Goal: Browse casually

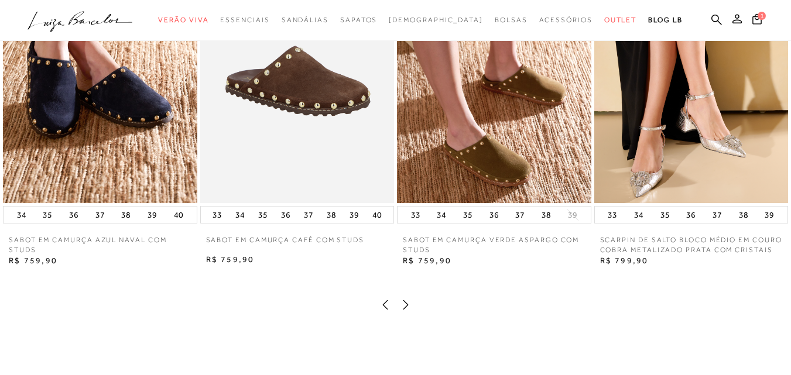
scroll to position [1170, 0]
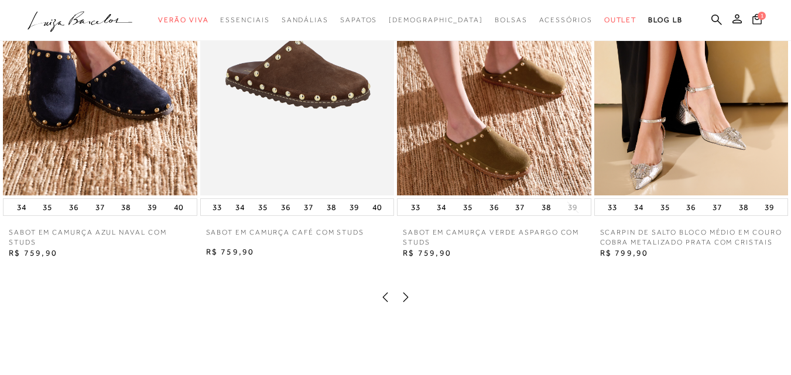
click at [404, 302] on icon at bounding box center [405, 297] width 5 height 9
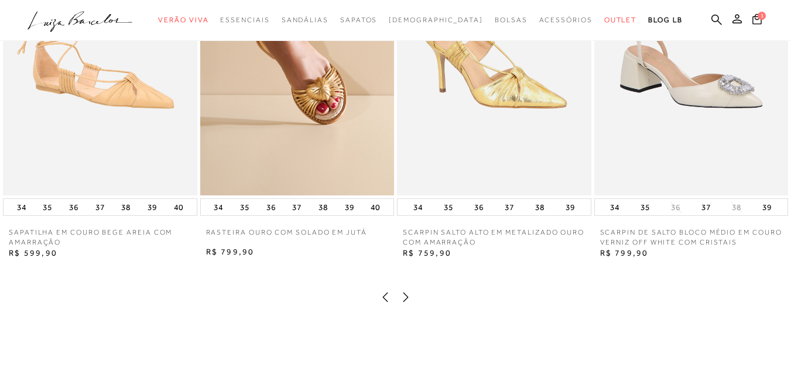
click at [404, 303] on icon at bounding box center [406, 297] width 12 height 12
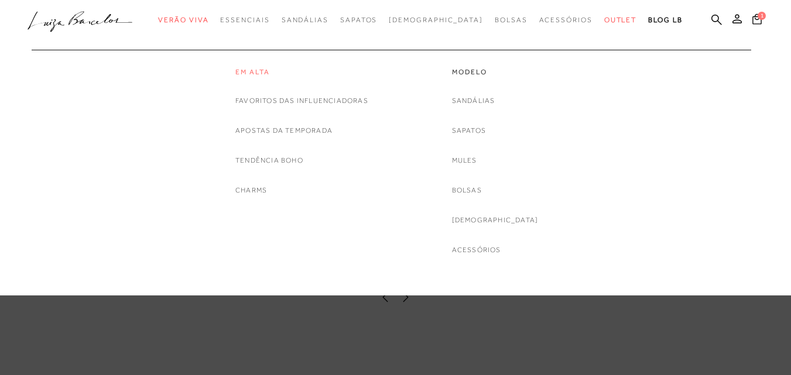
click at [250, 68] on link "Em alta" at bounding box center [301, 72] width 133 height 10
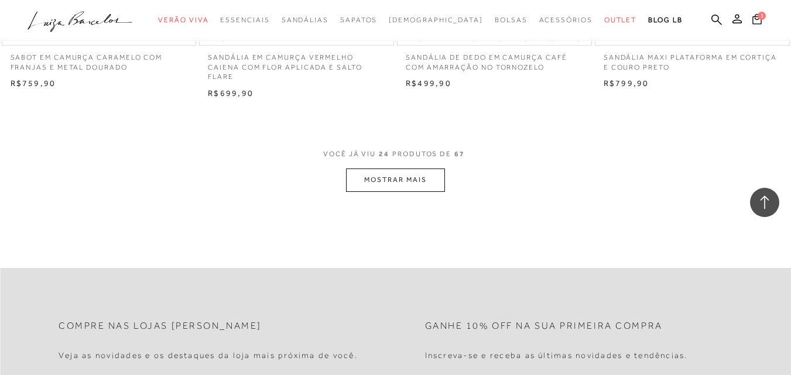
scroll to position [2224, 0]
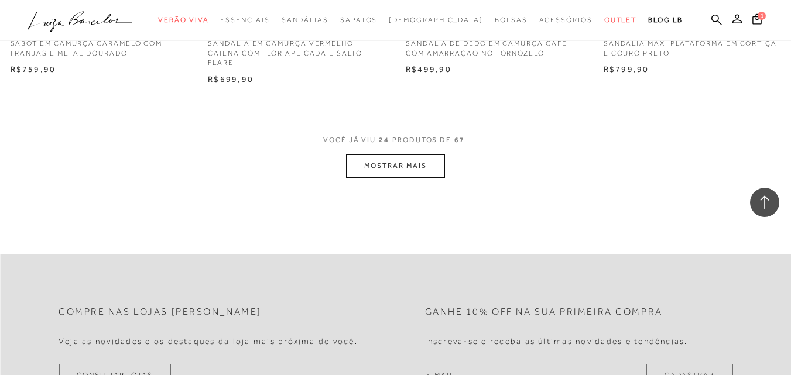
click at [388, 168] on button "MOSTRAR MAIS" at bounding box center [395, 165] width 98 height 23
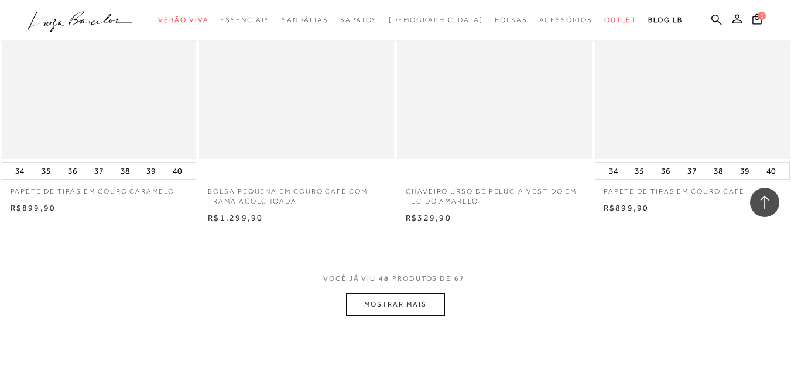
scroll to position [4389, 0]
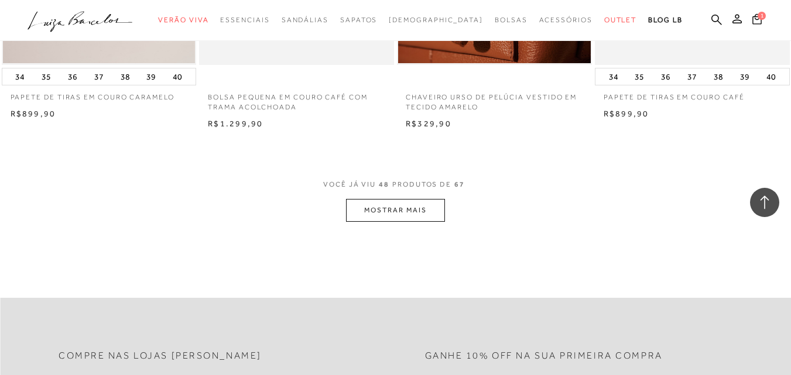
click at [424, 211] on button "MOSTRAR MAIS" at bounding box center [395, 210] width 98 height 23
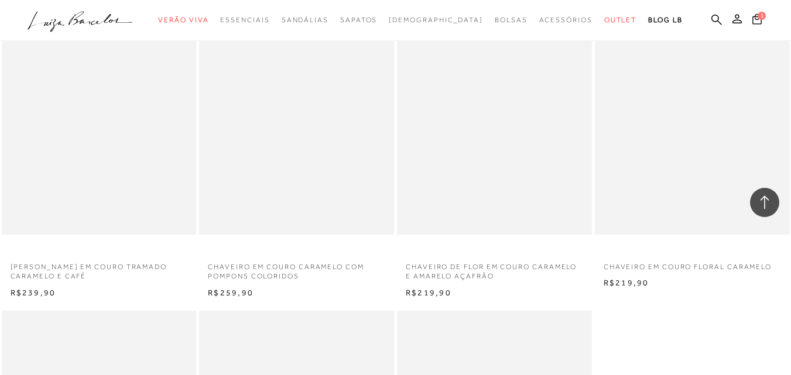
scroll to position [5676, 0]
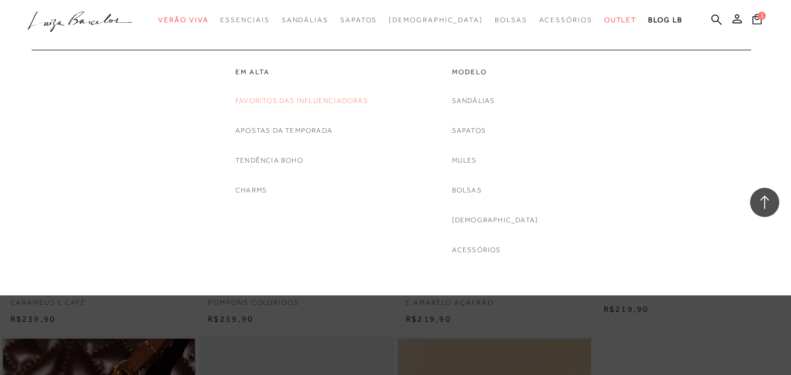
click at [279, 100] on link "Favoritos das Influenciadoras" at bounding box center [301, 101] width 133 height 12
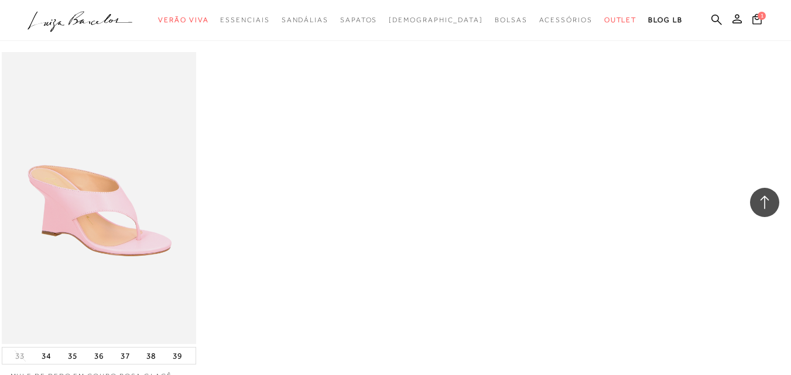
scroll to position [1521, 0]
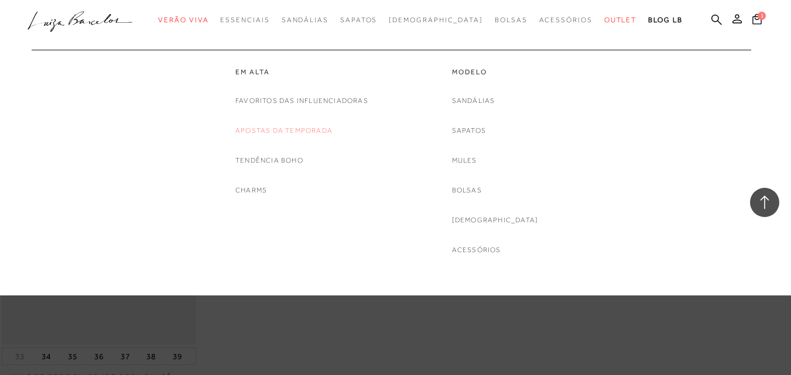
click at [252, 128] on link "Apostas da Temporada" at bounding box center [283, 131] width 97 height 12
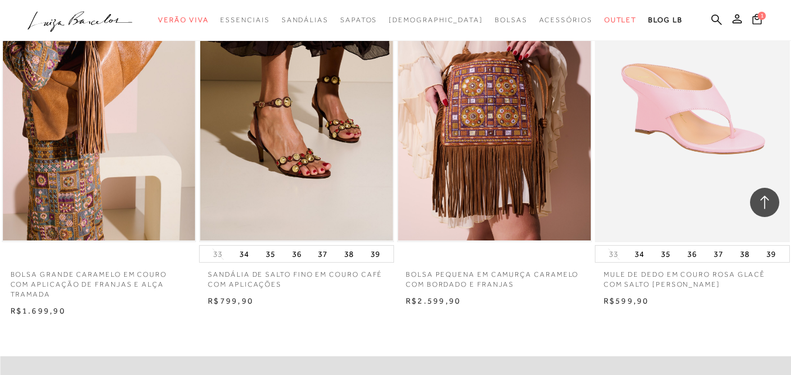
scroll to position [1229, 0]
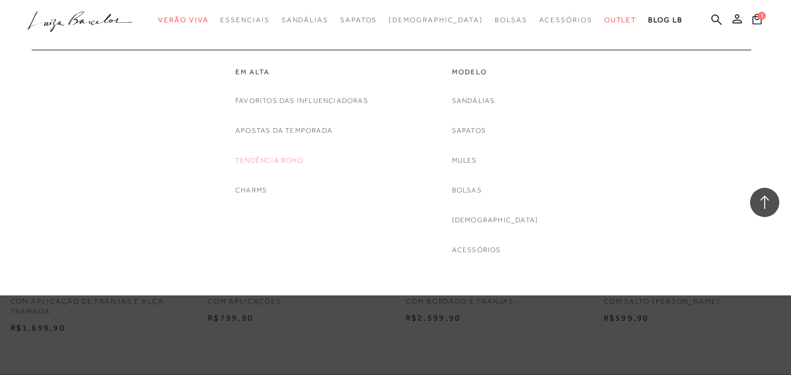
click at [256, 162] on link "Tendência Boho" at bounding box center [269, 160] width 68 height 12
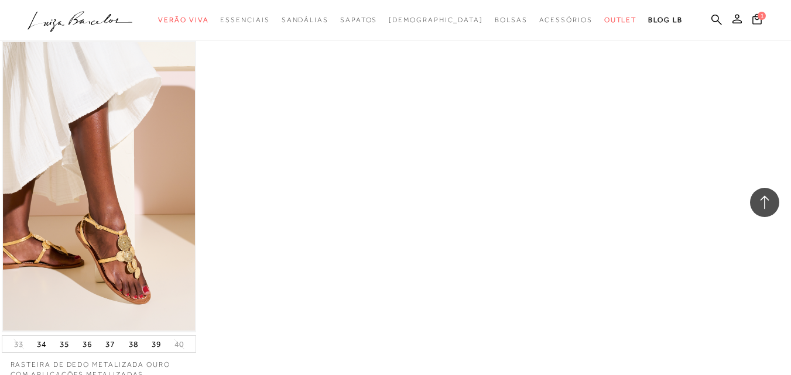
scroll to position [1989, 0]
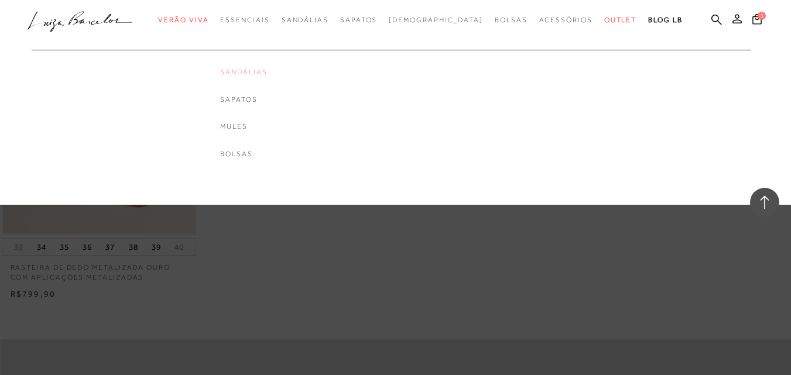
click at [267, 68] on link "Sandálias" at bounding box center [243, 72] width 47 height 10
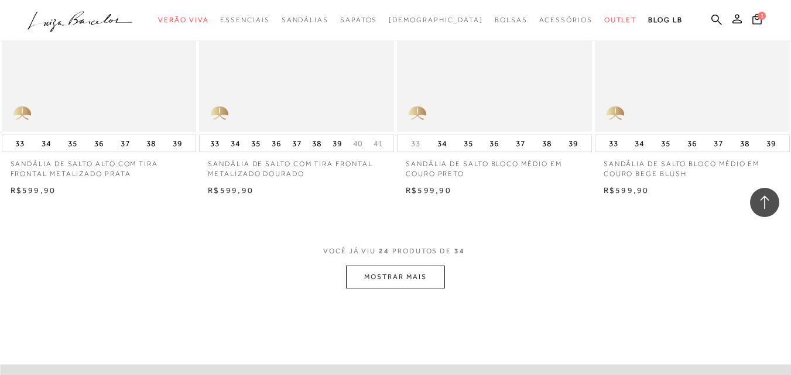
scroll to position [2224, 0]
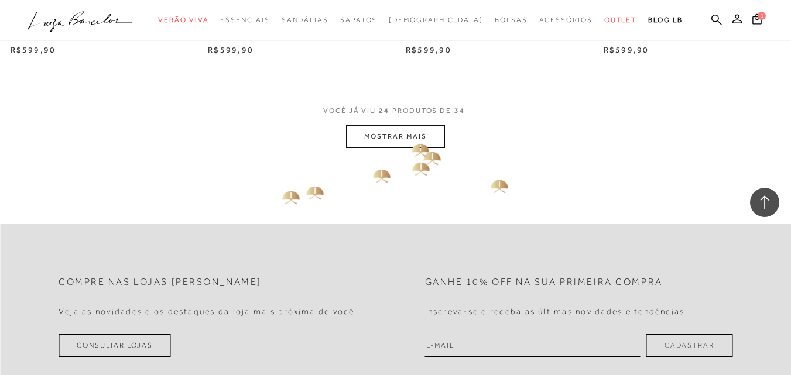
click at [404, 132] on button "MOSTRAR MAIS" at bounding box center [395, 136] width 98 height 23
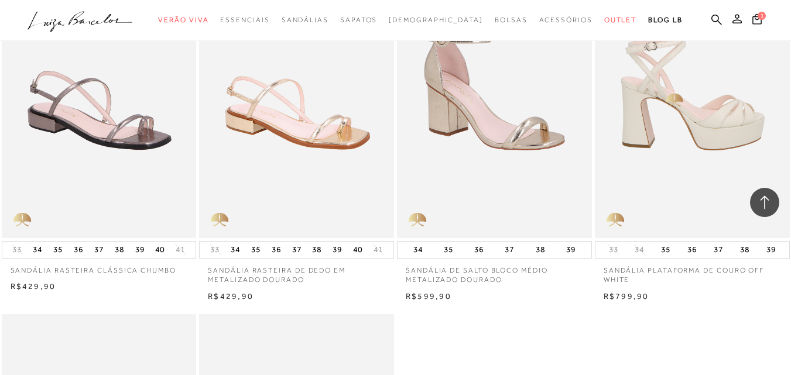
scroll to position [2867, 0]
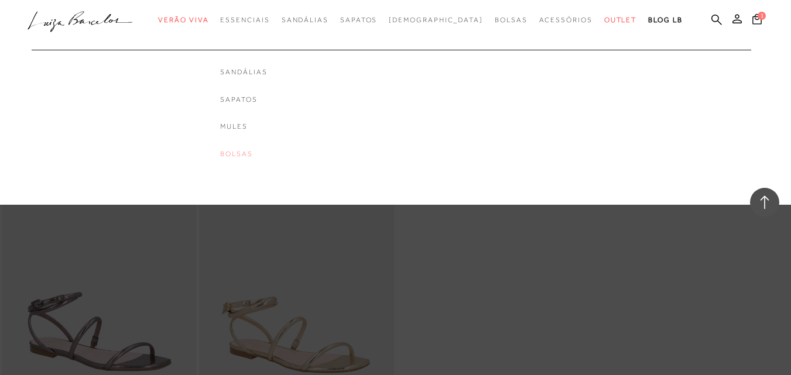
click at [264, 156] on link "Bolsas" at bounding box center [243, 154] width 47 height 10
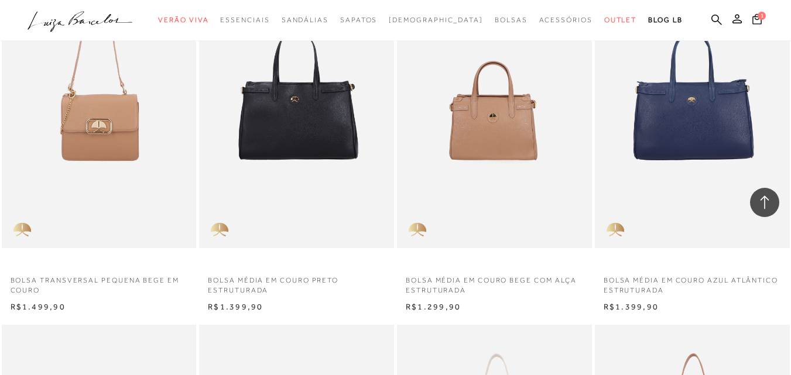
scroll to position [1229, 0]
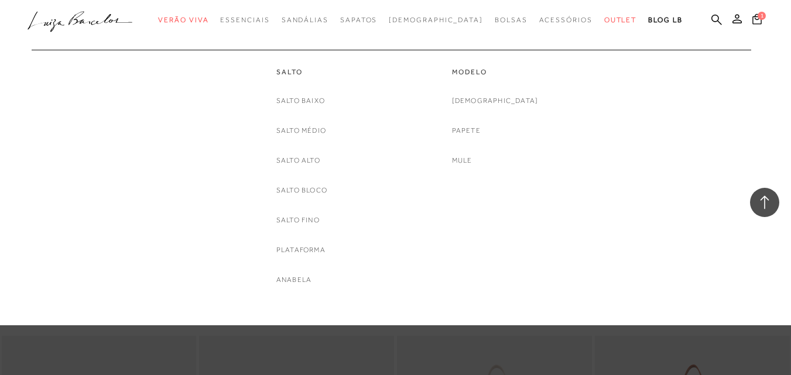
click at [480, 128] on link "Papete" at bounding box center [466, 131] width 29 height 12
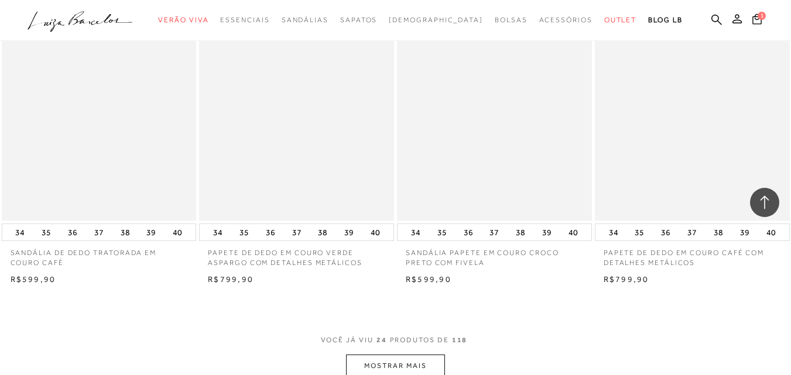
scroll to position [2106, 0]
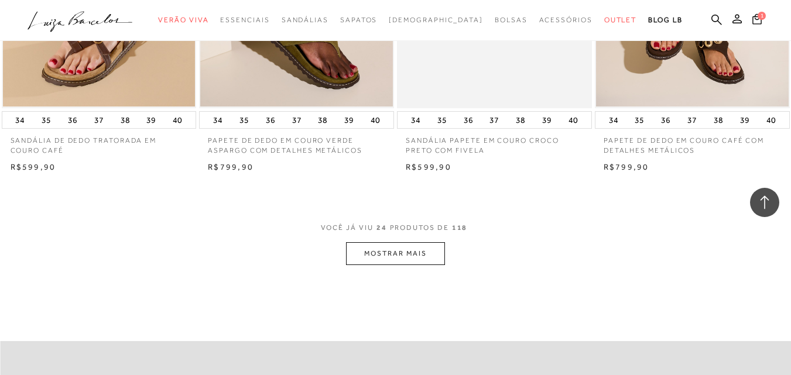
click at [403, 256] on button "MOSTRAR MAIS" at bounding box center [395, 253] width 98 height 23
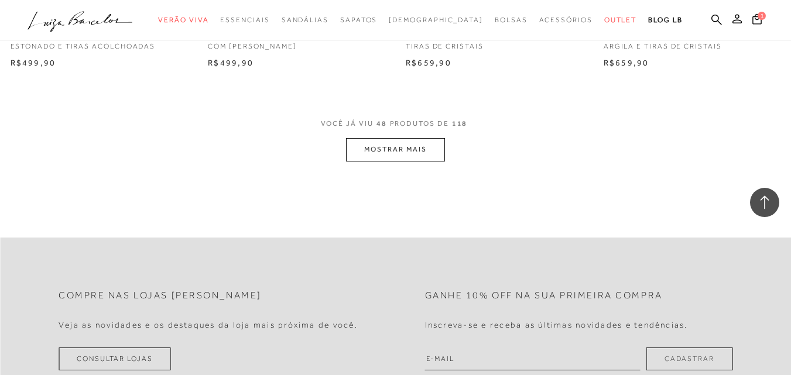
scroll to position [4447, 0]
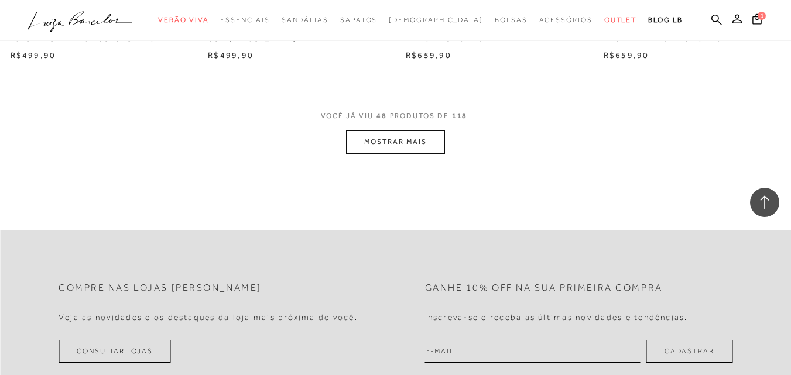
click at [421, 147] on button "MOSTRAR MAIS" at bounding box center [395, 141] width 98 height 23
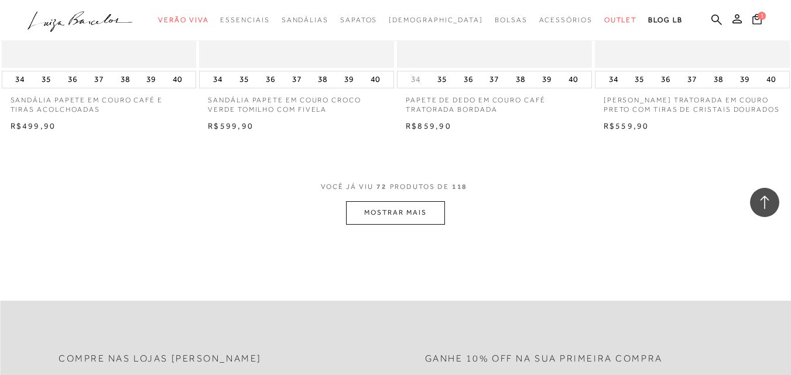
scroll to position [6612, 0]
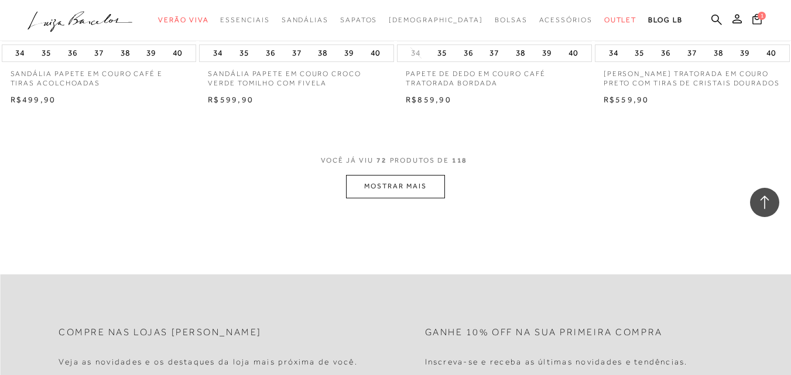
click at [390, 197] on button "MOSTRAR MAIS" at bounding box center [395, 186] width 98 height 23
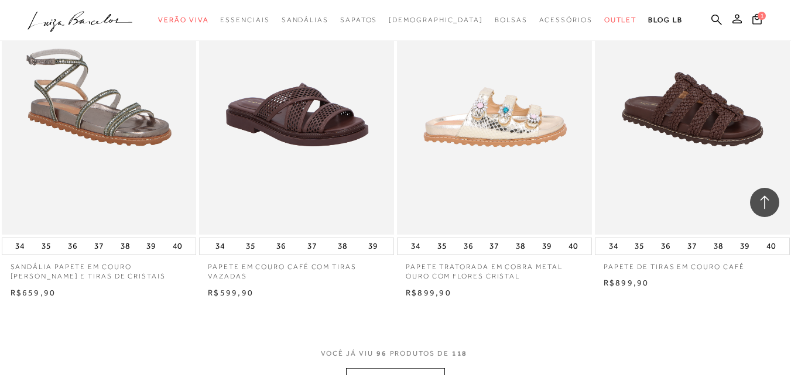
scroll to position [8777, 0]
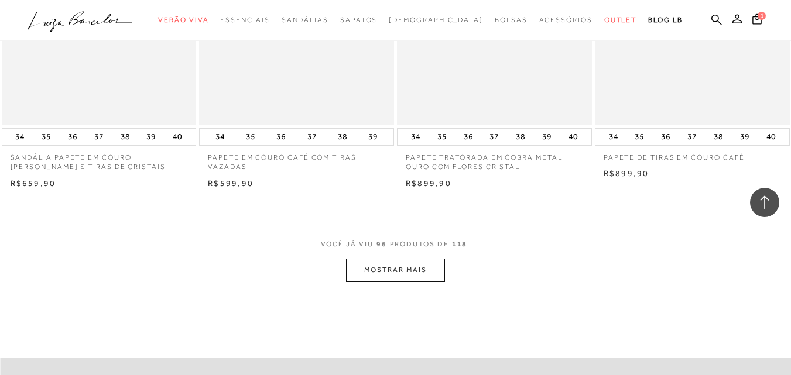
click at [410, 272] on button "MOSTRAR MAIS" at bounding box center [395, 270] width 98 height 23
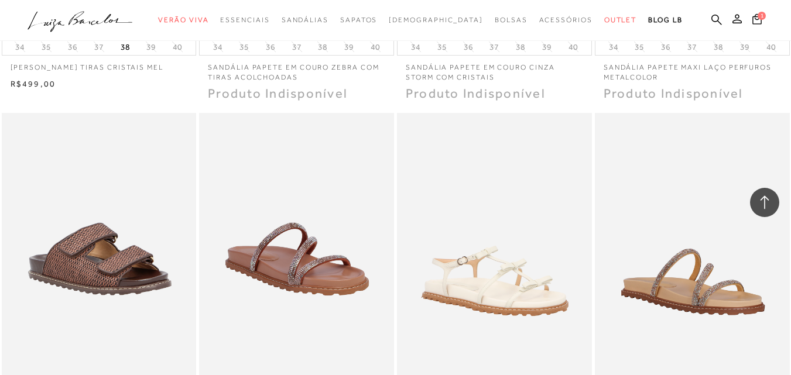
scroll to position [10298, 0]
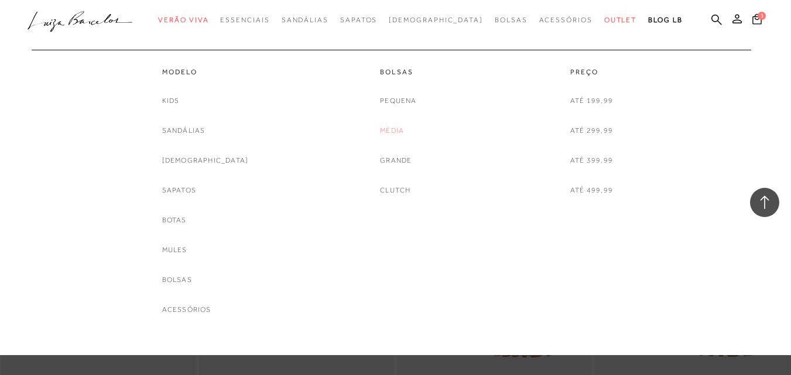
click at [393, 130] on link "Média" at bounding box center [392, 131] width 24 height 12
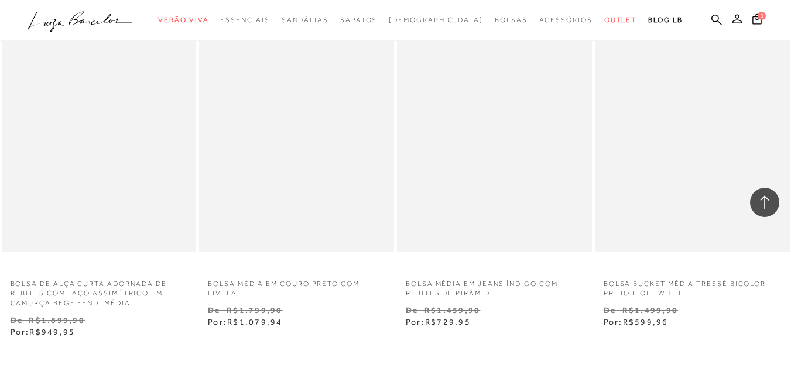
scroll to position [2165, 0]
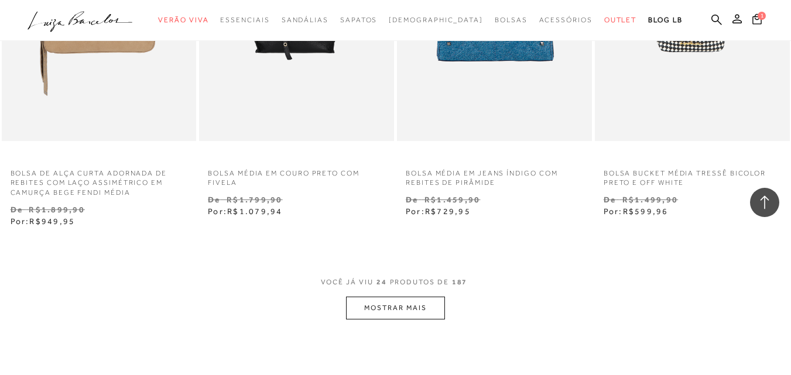
click at [425, 301] on button "MOSTRAR MAIS" at bounding box center [395, 308] width 98 height 23
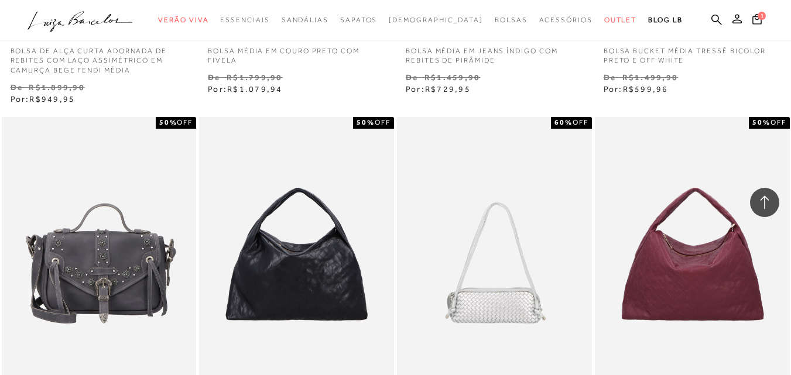
scroll to position [2224, 0]
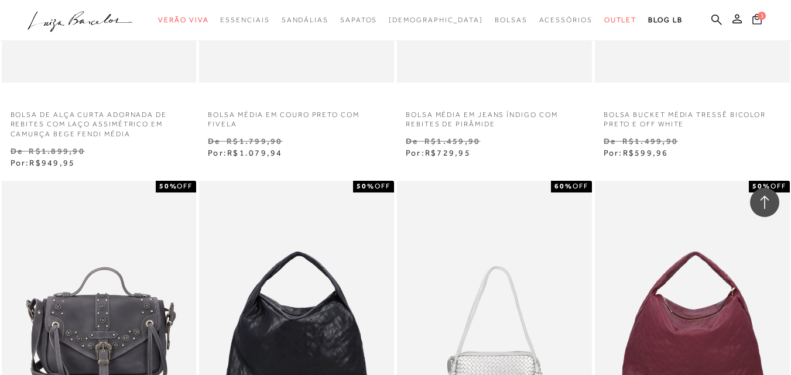
click at [752, 20] on icon at bounding box center [756, 18] width 9 height 11
